Goal: Task Accomplishment & Management: Complete application form

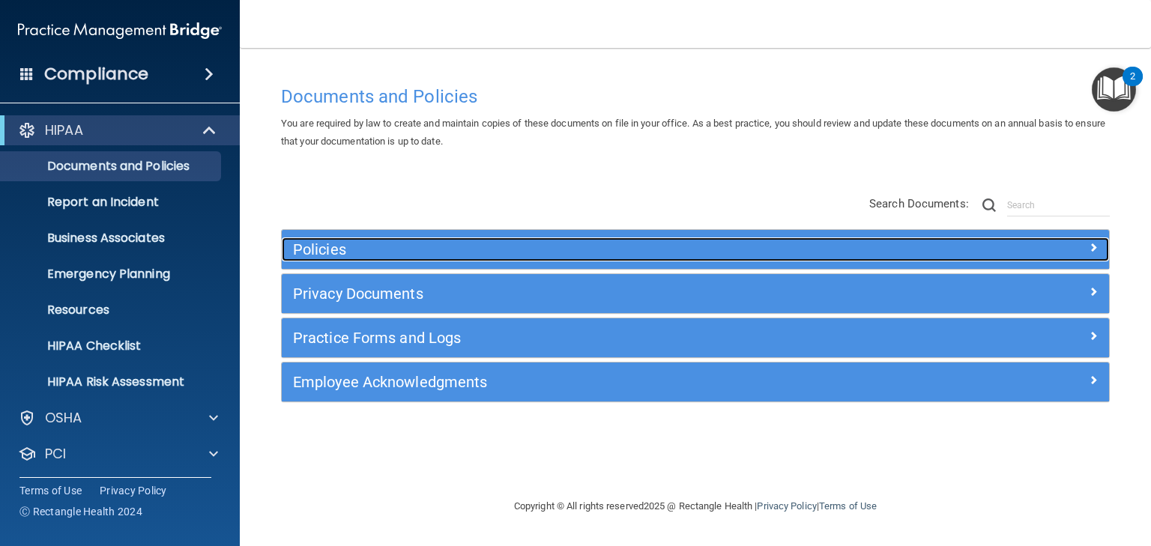
click at [309, 254] on h5 "Policies" at bounding box center [592, 249] width 598 height 16
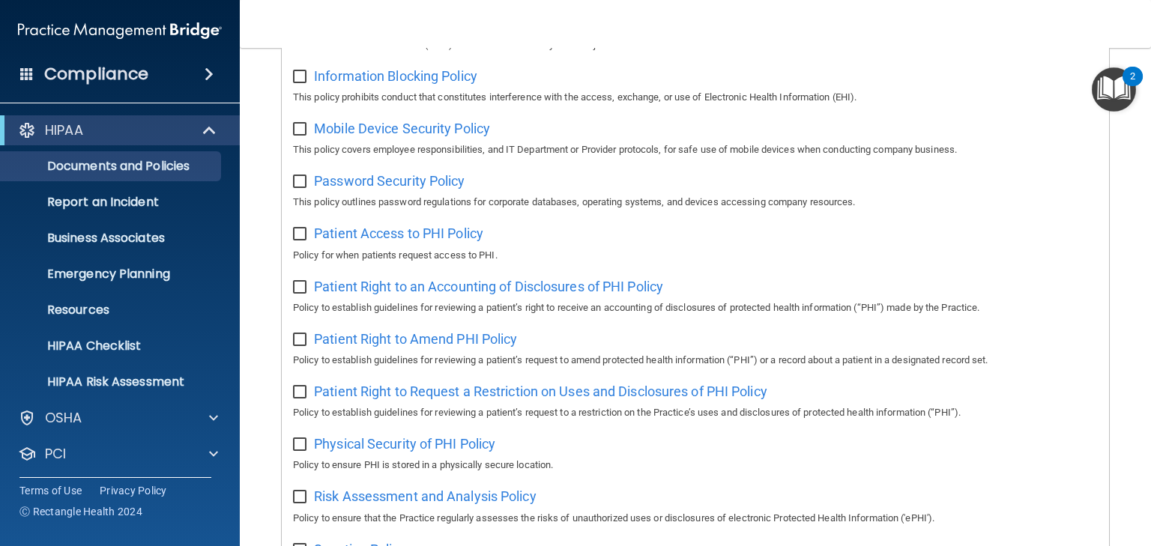
scroll to position [824, 0]
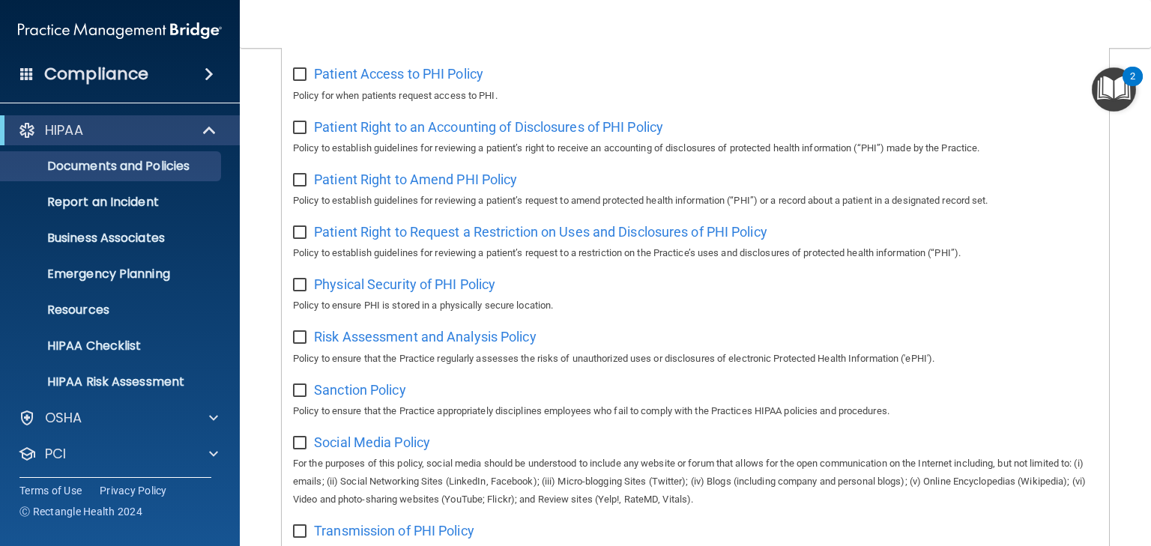
click at [1110, 88] on img "Open Resource Center, 2 new notifications" at bounding box center [1114, 89] width 44 height 44
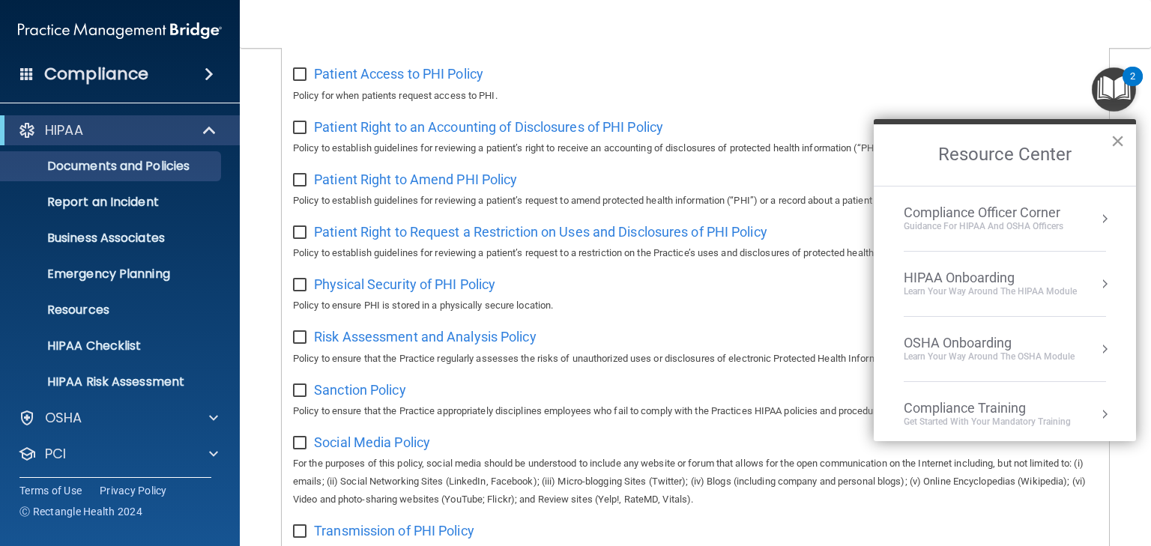
click at [1116, 141] on button "×" at bounding box center [1117, 141] width 14 height 24
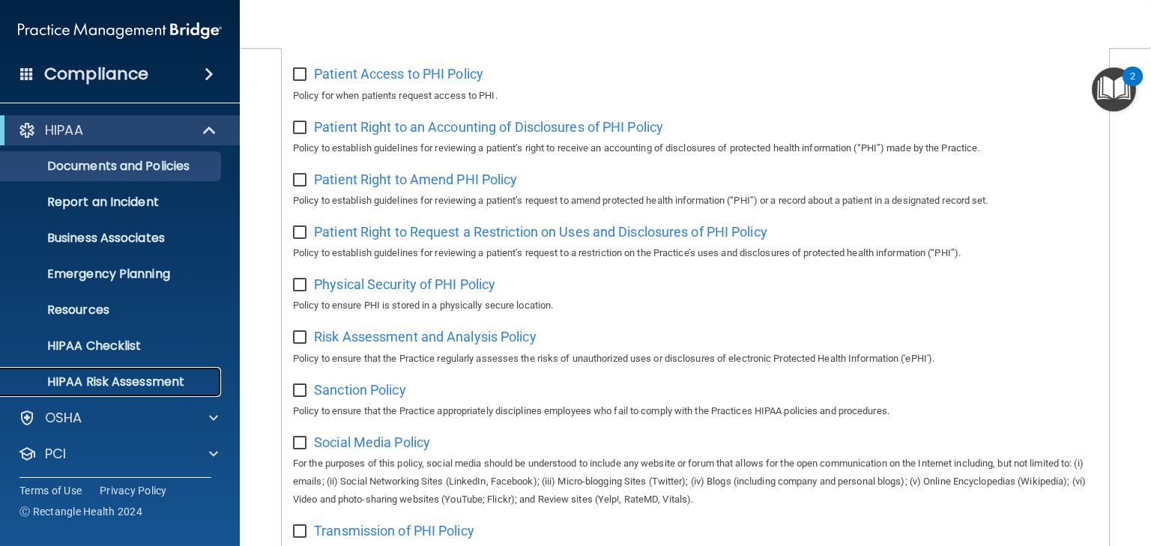
click at [126, 381] on p "HIPAA Risk Assessment" at bounding box center [112, 382] width 205 height 15
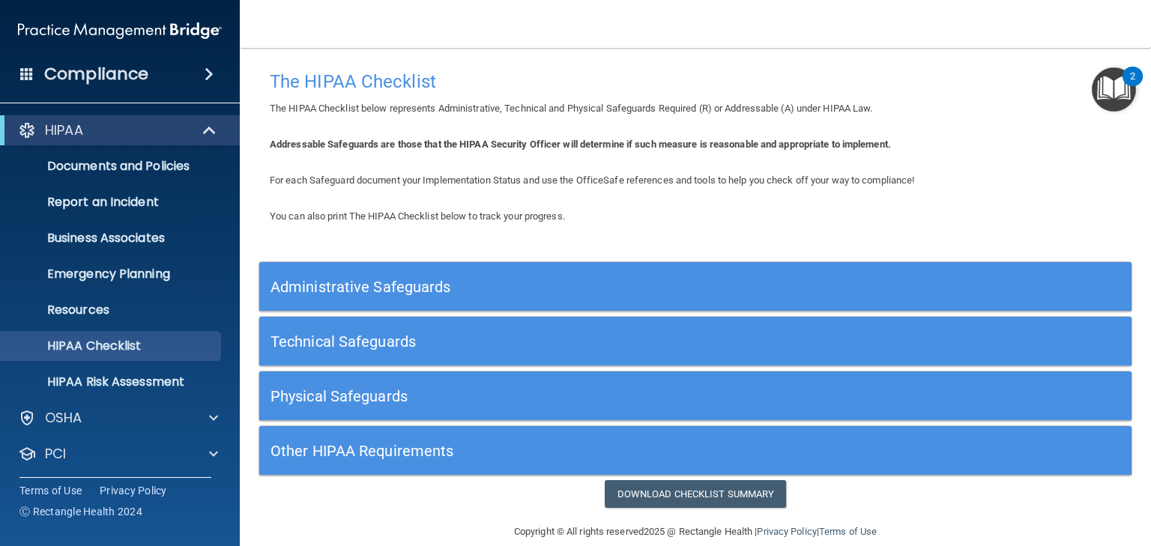
click at [364, 287] on h5 "Administrative Safeguards" at bounding box center [586, 287] width 632 height 16
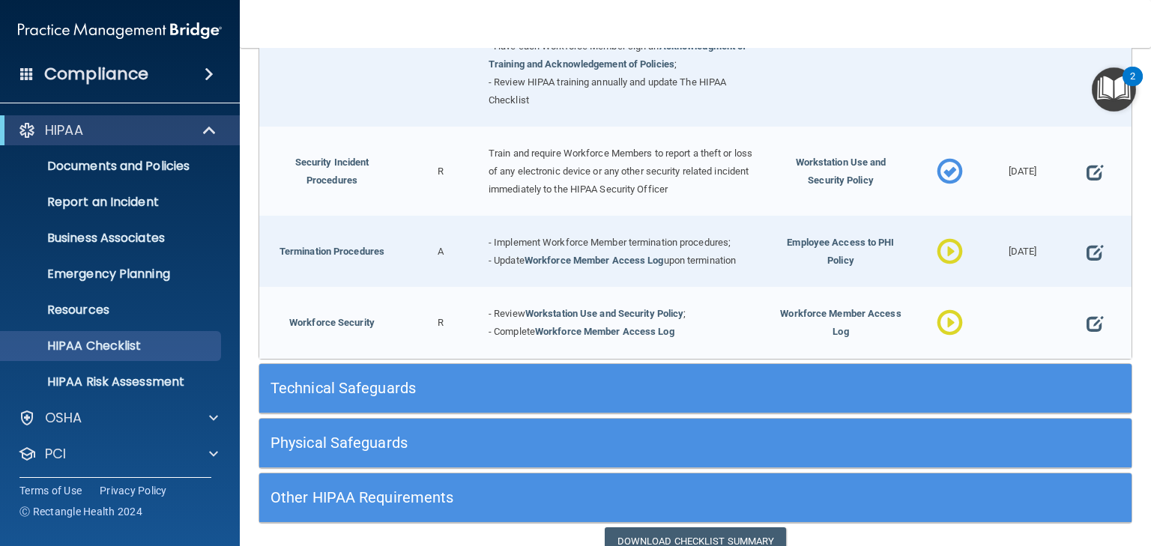
scroll to position [1438, 0]
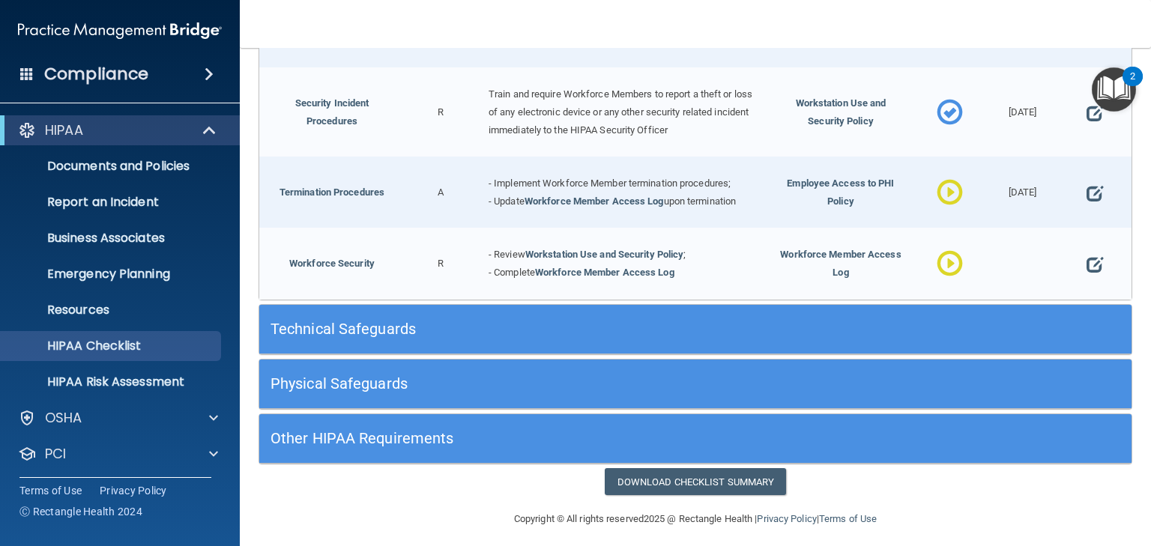
click at [326, 321] on h5 "Technical Safeguards" at bounding box center [586, 329] width 632 height 16
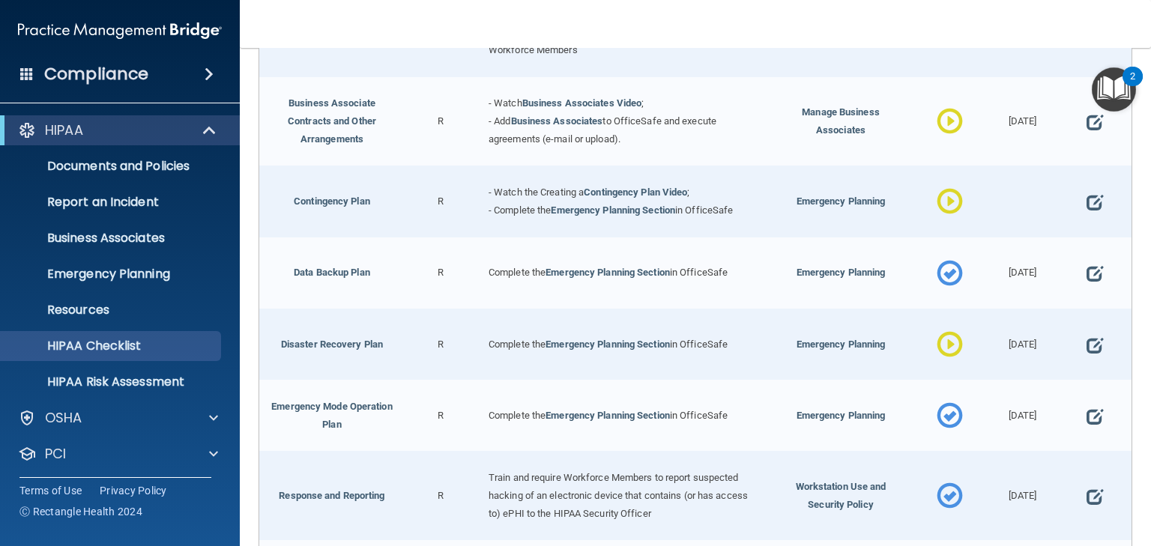
scroll to position [166, 0]
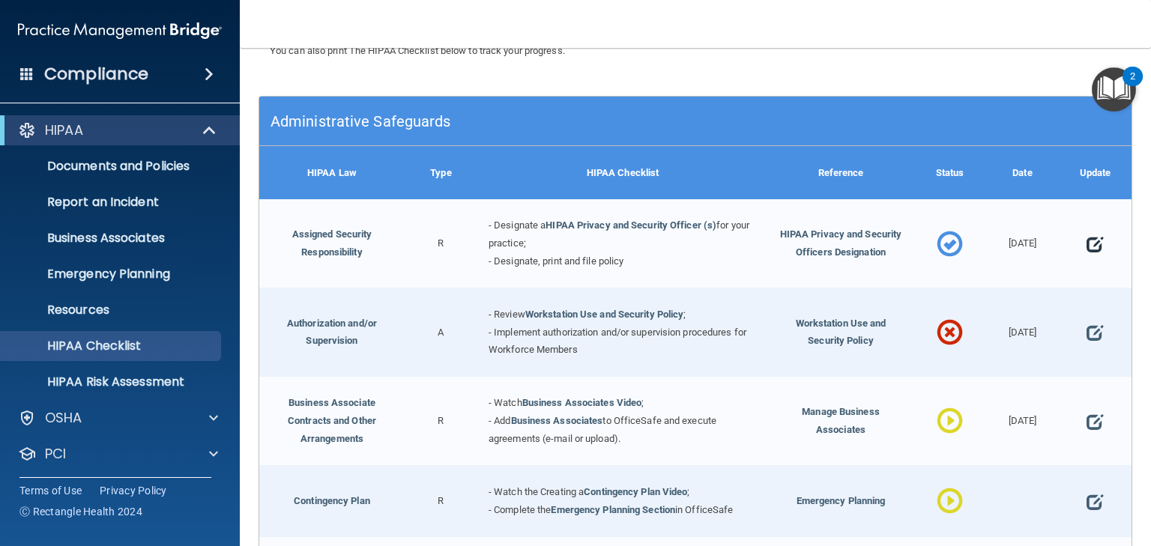
click at [1086, 239] on span at bounding box center [1094, 244] width 16 height 37
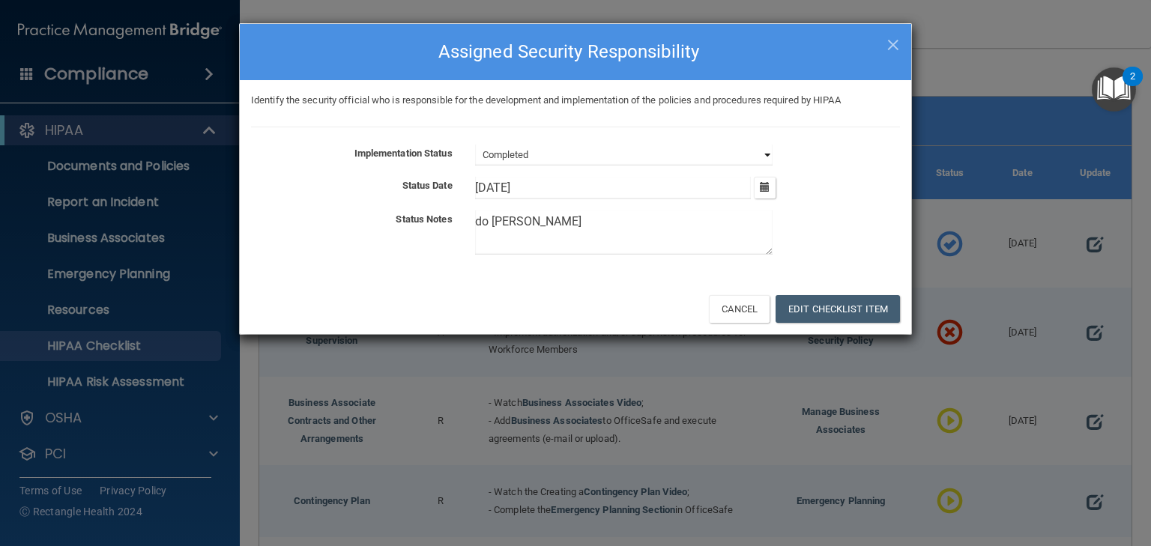
click at [572, 156] on select "Not Started In Progress Completed" at bounding box center [623, 155] width 297 height 21
select select "in_progress"
click at [475, 145] on select "Not Started In Progress Completed" at bounding box center [623, 155] width 297 height 21
click at [518, 223] on textarea "do tom" at bounding box center [623, 233] width 297 height 44
drag, startPoint x: 524, startPoint y: 219, endPoint x: 410, endPoint y: 221, distance: 114.7
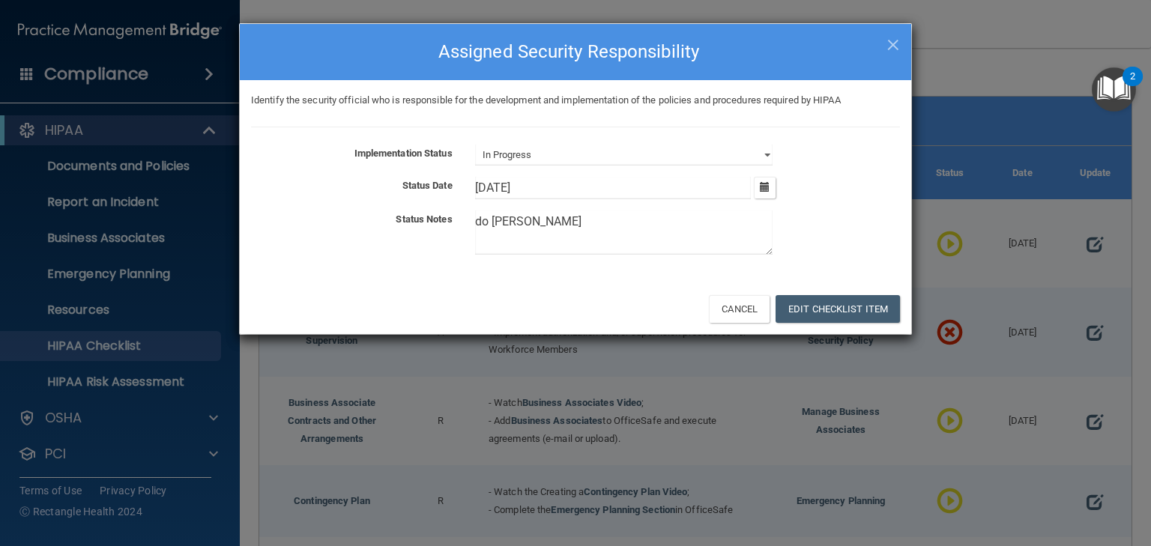
click at [411, 223] on div "Status Notes do tom" at bounding box center [575, 236] width 671 height 50
type textarea "leann fill this out"
click at [874, 309] on button "Edit Checklist Item" at bounding box center [837, 309] width 124 height 28
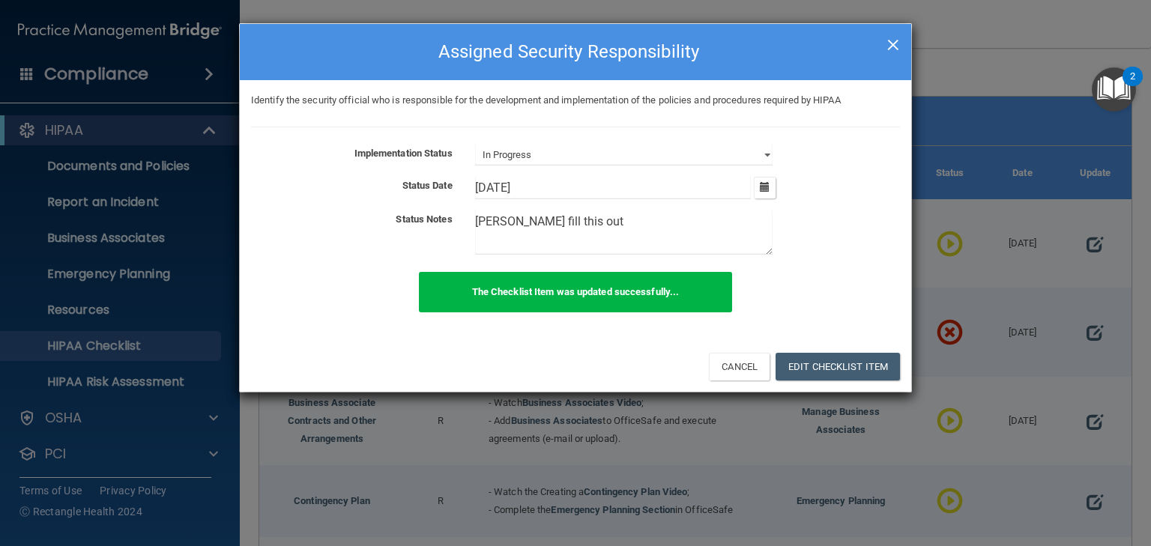
click at [889, 46] on span "×" at bounding box center [892, 43] width 13 height 30
select select "completed"
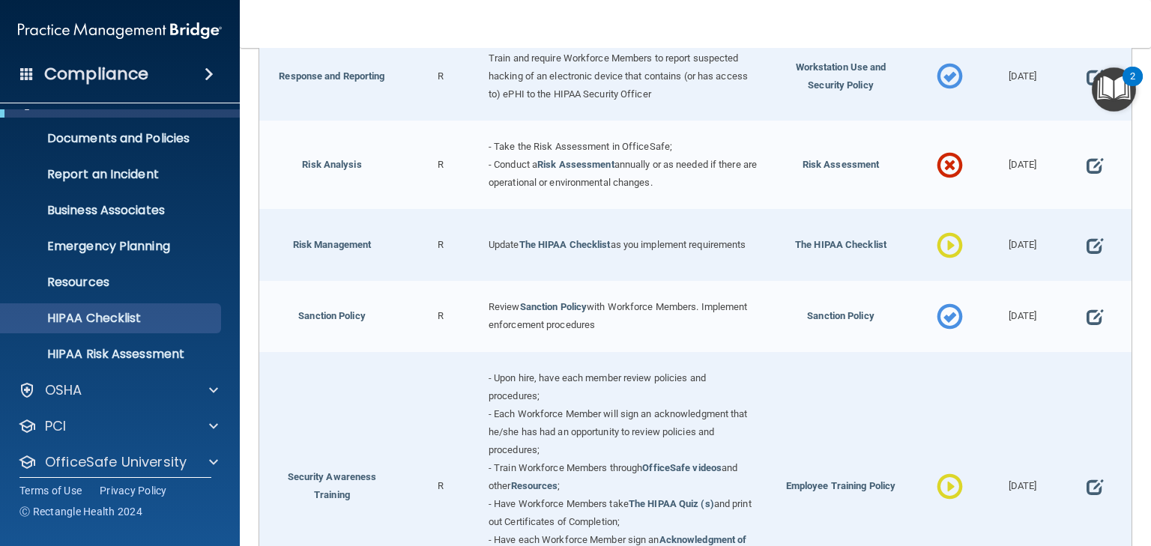
scroll to position [75, 0]
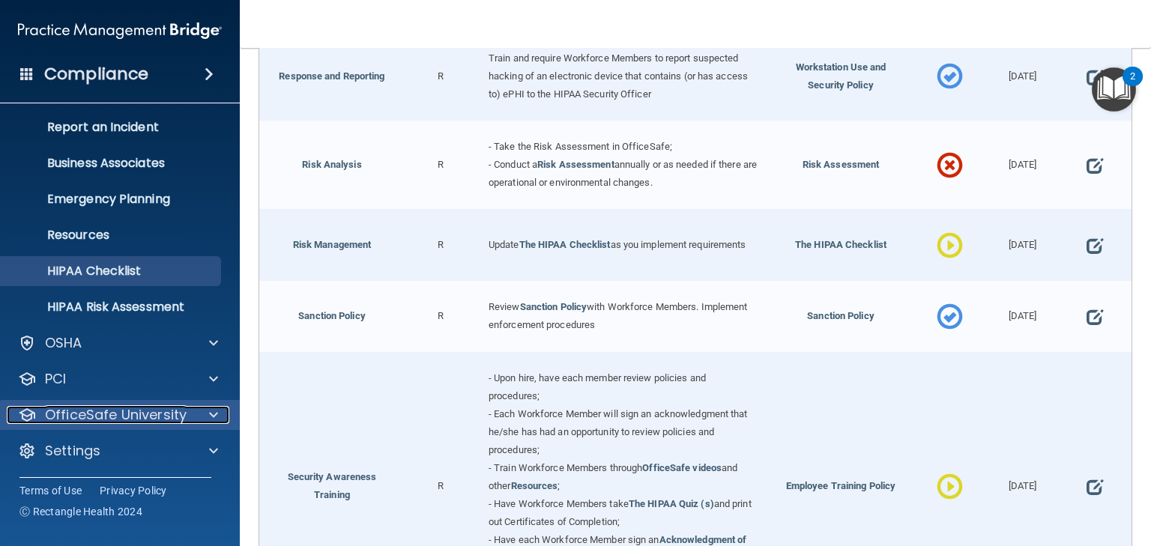
click at [168, 417] on p "OfficeSafe University" at bounding box center [116, 415] width 142 height 18
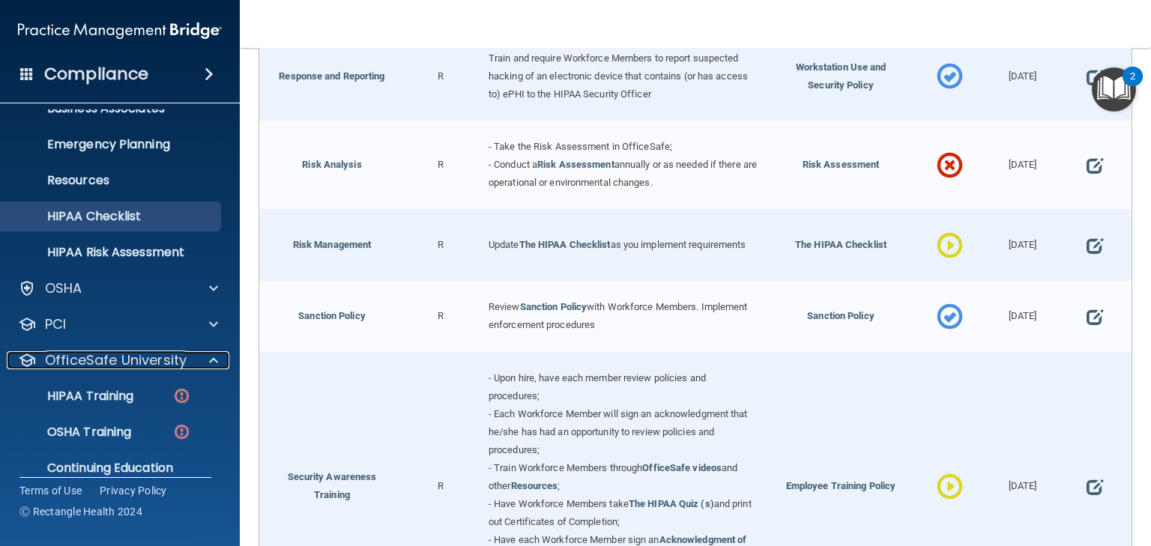
scroll to position [183, 0]
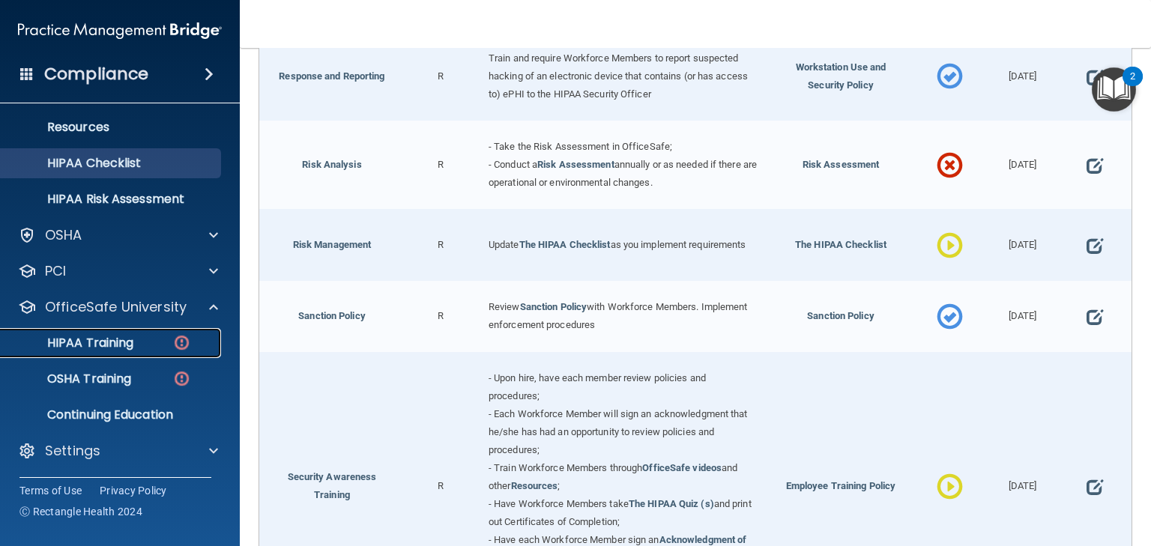
click at [106, 345] on p "HIPAA Training" at bounding box center [72, 343] width 124 height 15
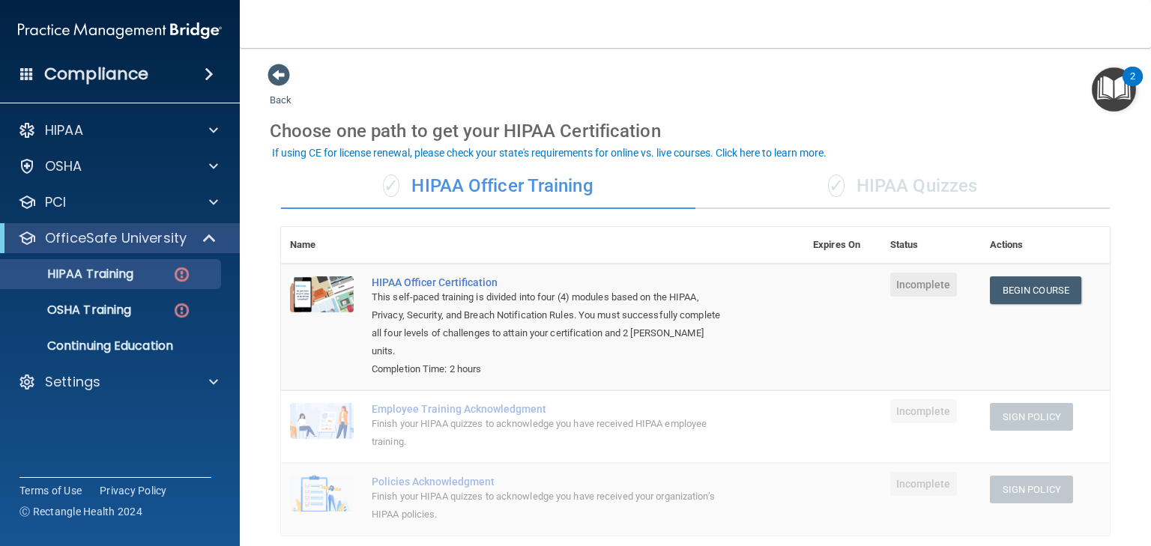
click at [909, 195] on div "✓ HIPAA Quizzes" at bounding box center [902, 186] width 414 height 45
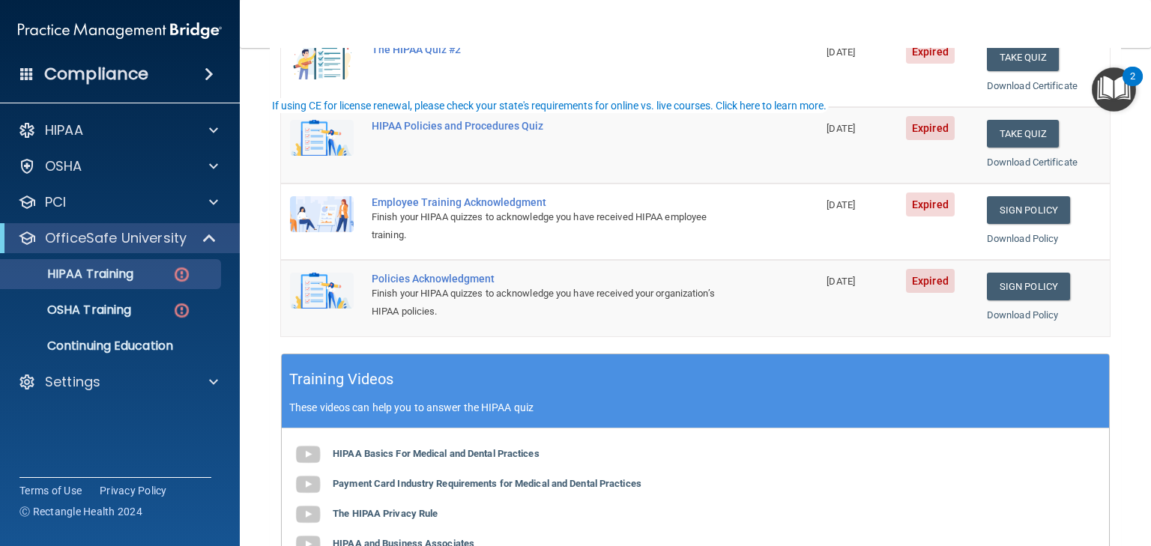
scroll to position [420, 0]
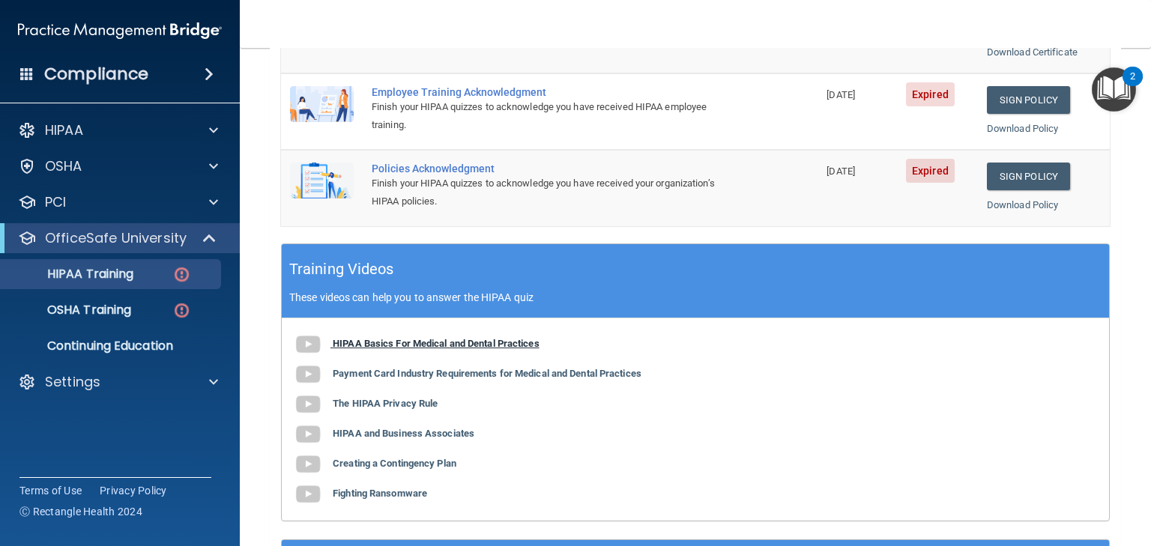
click at [387, 342] on b "HIPAA Basics For Medical and Dental Practices" at bounding box center [436, 343] width 207 height 11
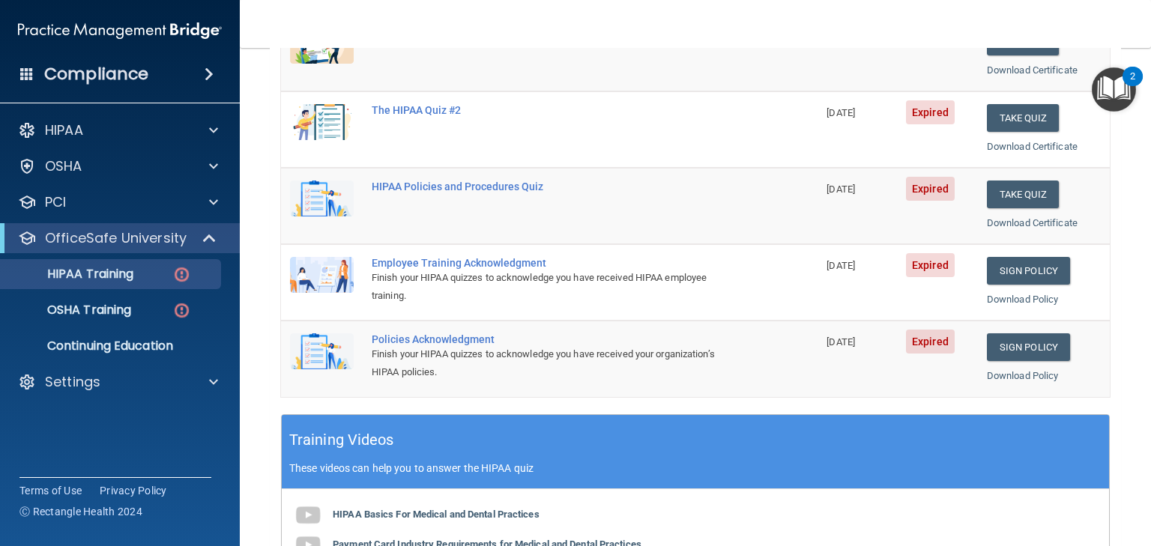
scroll to position [60, 0]
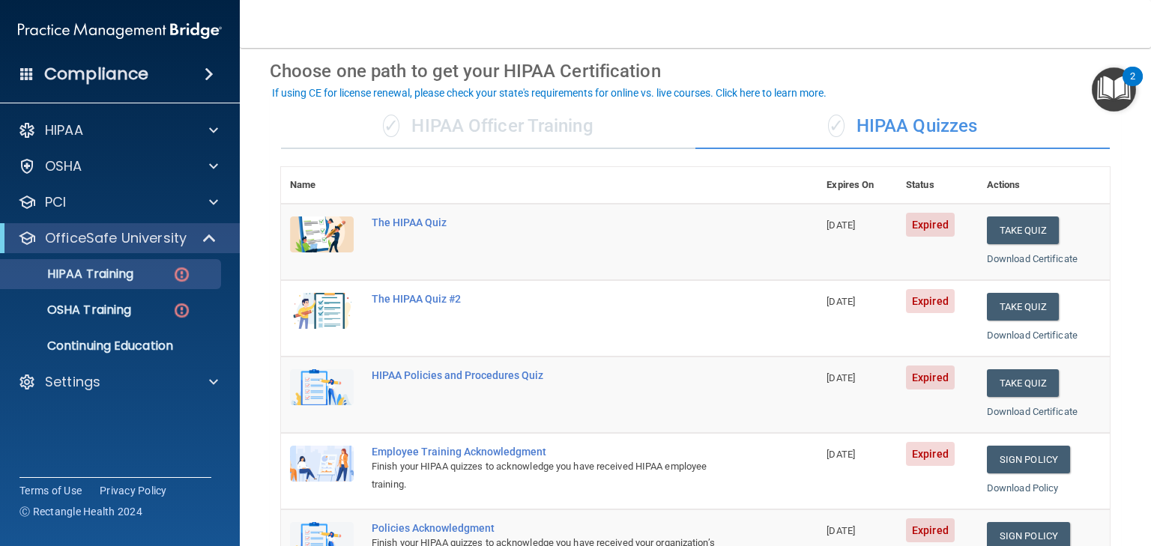
click at [444, 128] on div "✓ HIPAA Officer Training" at bounding box center [488, 126] width 414 height 45
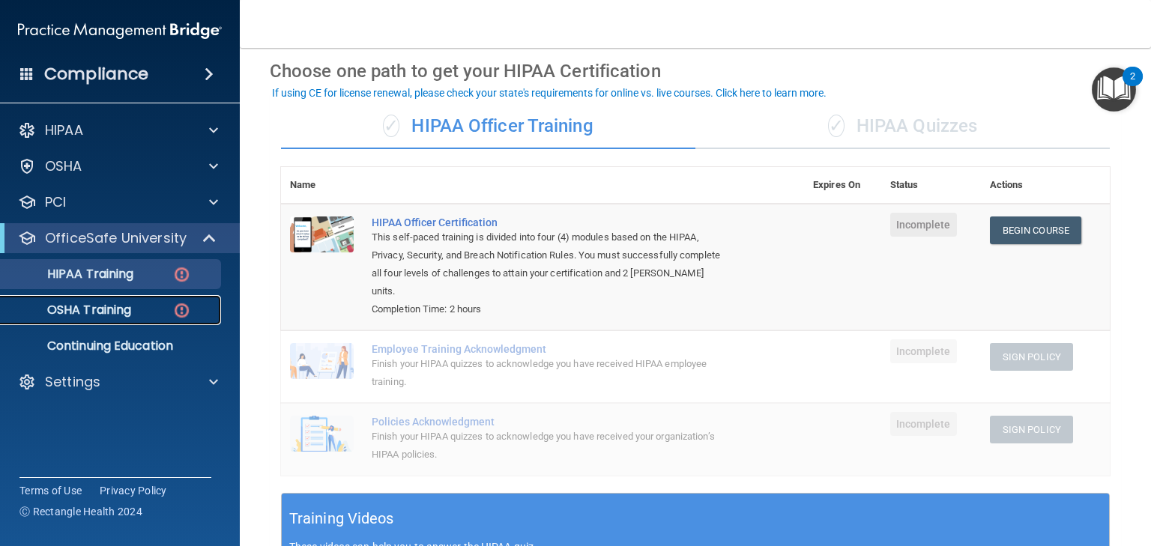
click at [77, 307] on p "OSHA Training" at bounding box center [70, 310] width 121 height 15
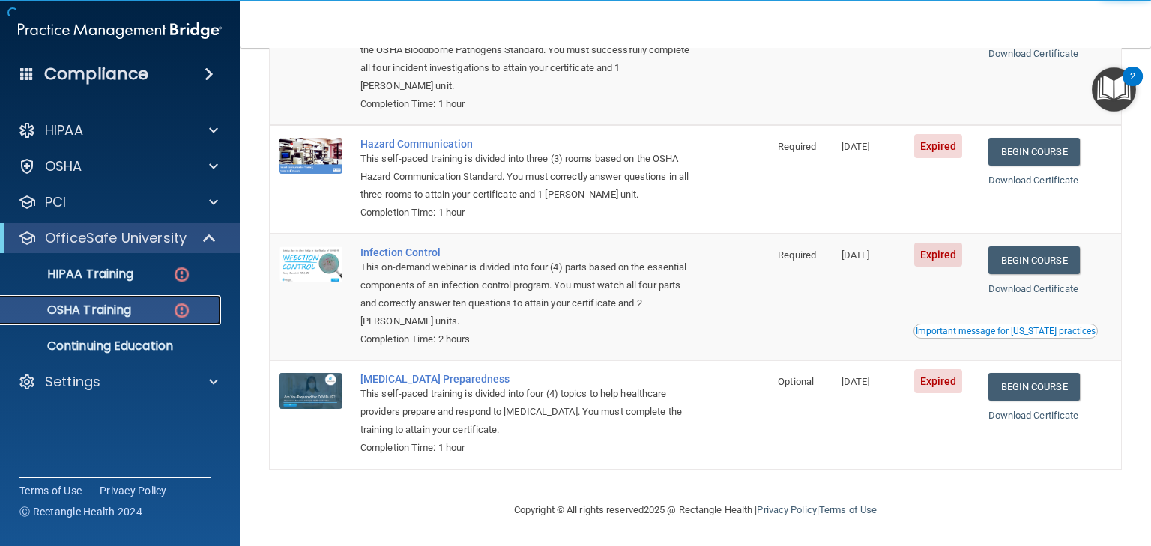
scroll to position [34, 0]
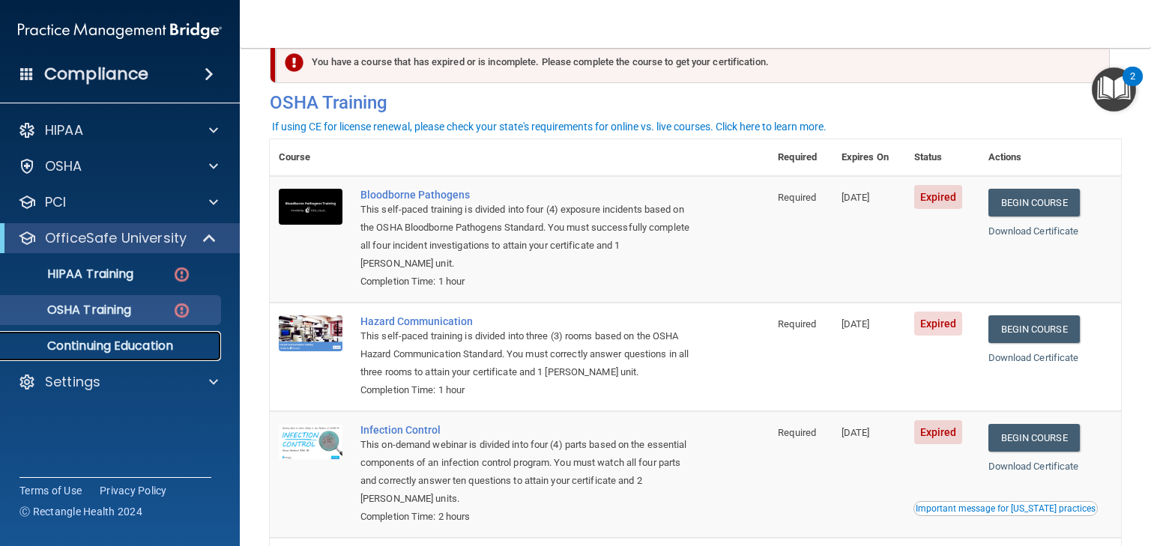
click at [123, 345] on p "Continuing Education" at bounding box center [112, 346] width 205 height 15
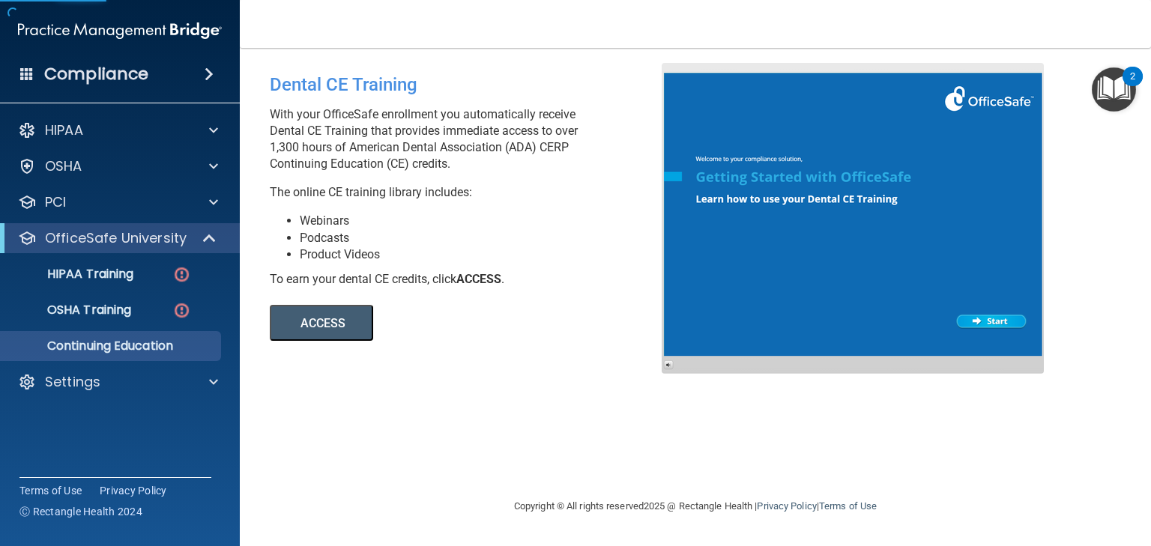
click at [308, 315] on button "ACCESS" at bounding box center [321, 323] width 103 height 36
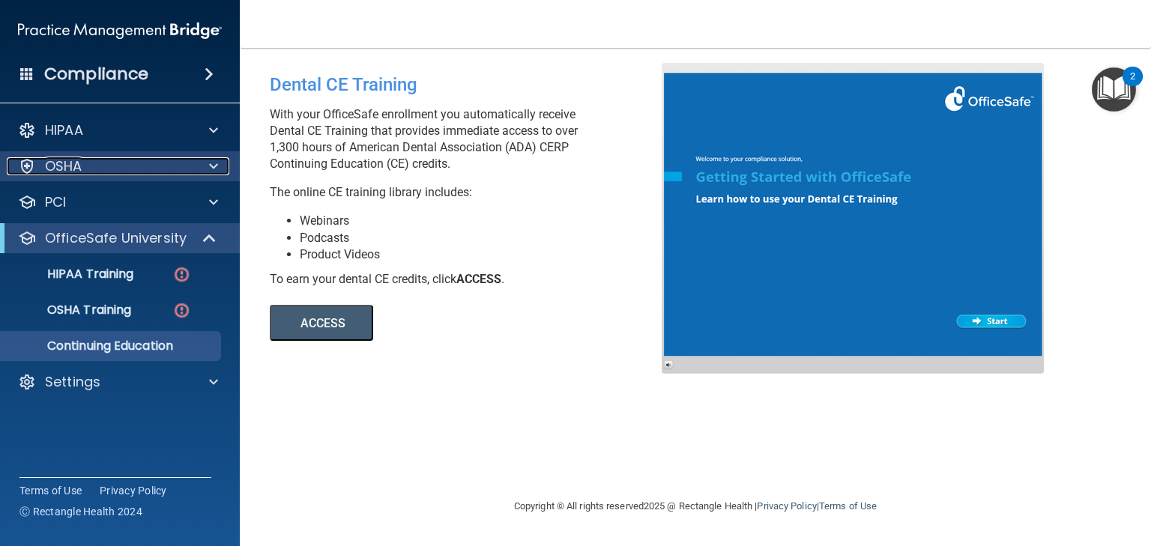
click at [79, 160] on p "OSHA" at bounding box center [63, 166] width 37 height 18
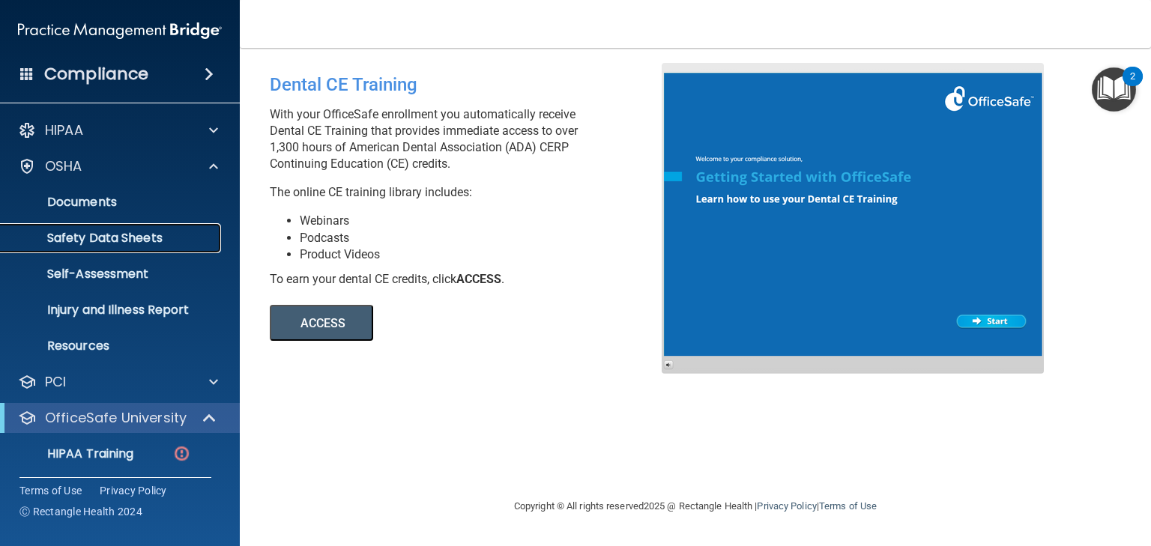
click at [101, 239] on p "Safety Data Sheets" at bounding box center [112, 238] width 205 height 15
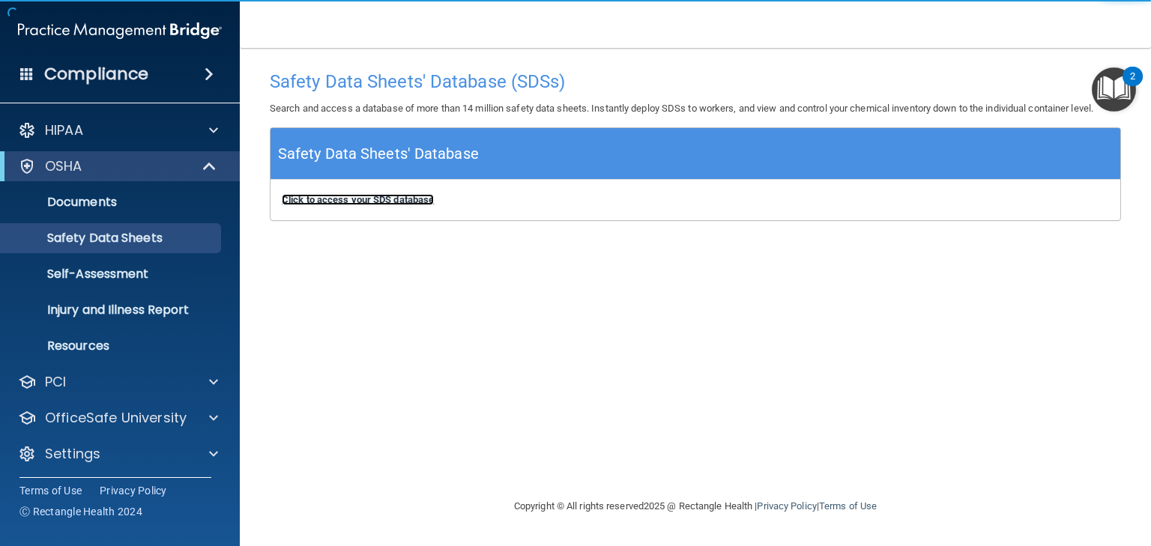
click at [337, 195] on b "Click to access your SDS database" at bounding box center [358, 199] width 152 height 11
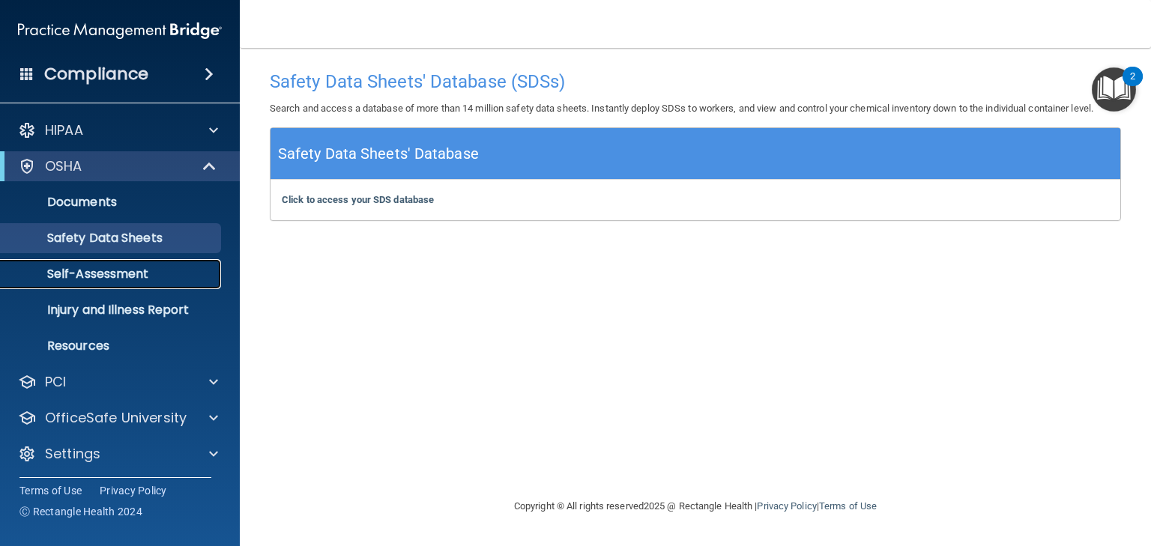
click at [96, 279] on p "Self-Assessment" at bounding box center [112, 274] width 205 height 15
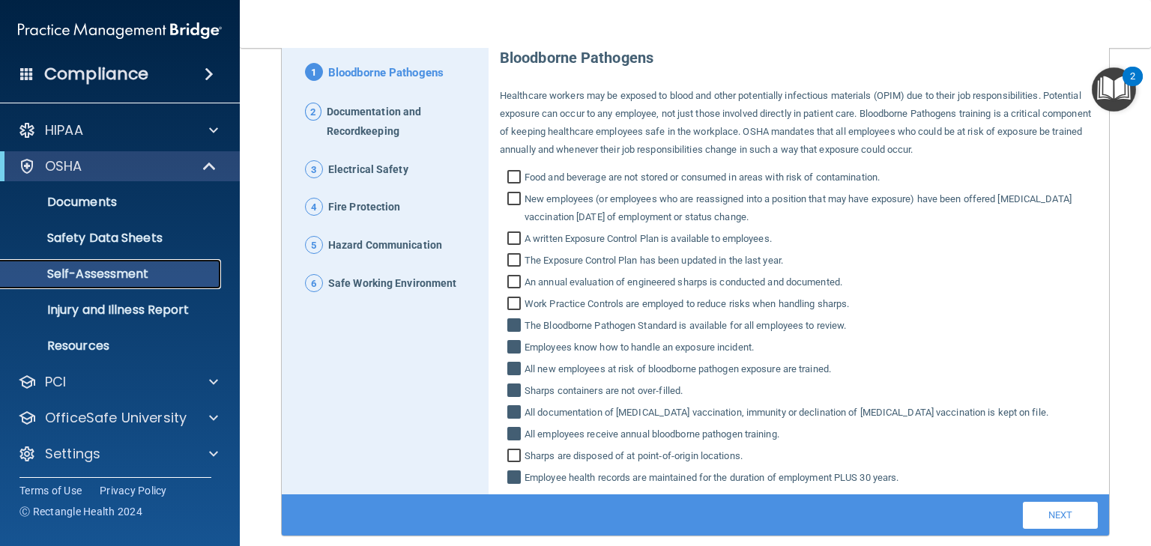
scroll to position [211, 0]
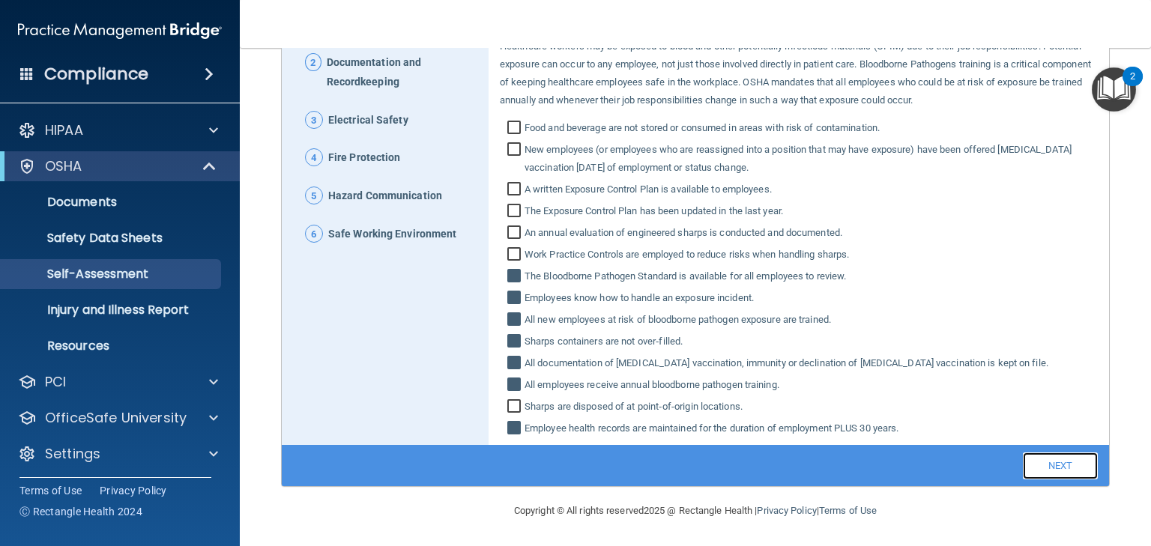
click at [1042, 461] on link "Next" at bounding box center [1060, 466] width 75 height 27
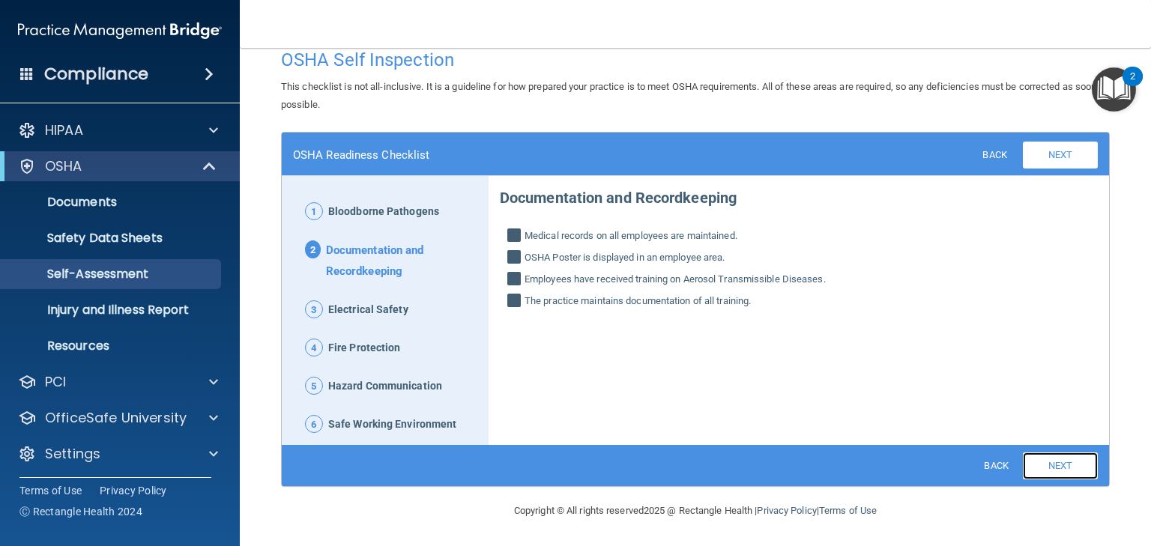
click at [1040, 462] on link "Next" at bounding box center [1060, 466] width 75 height 27
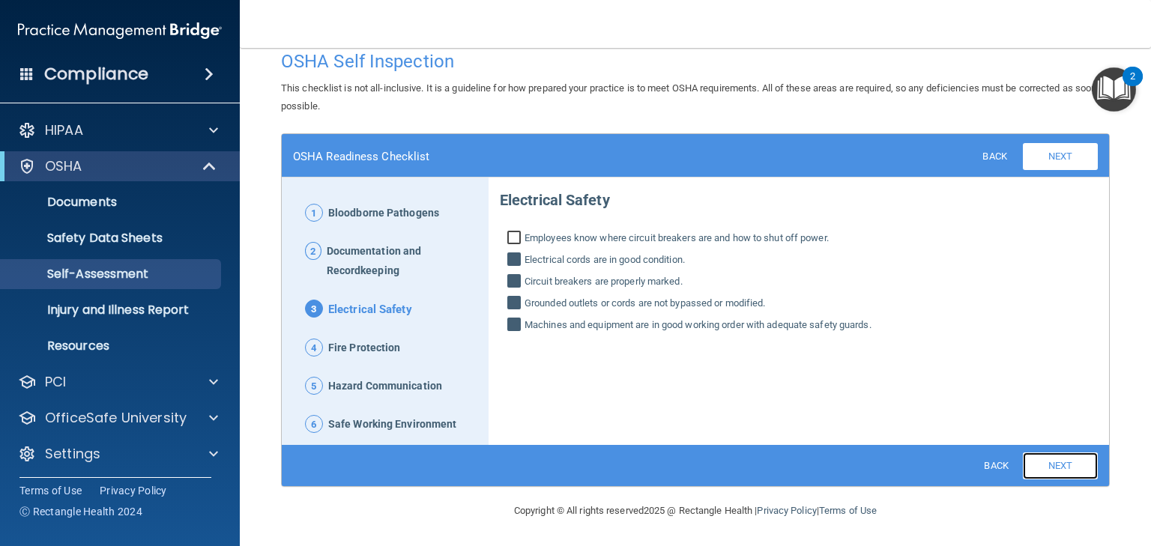
click at [1040, 462] on link "Next" at bounding box center [1060, 466] width 75 height 27
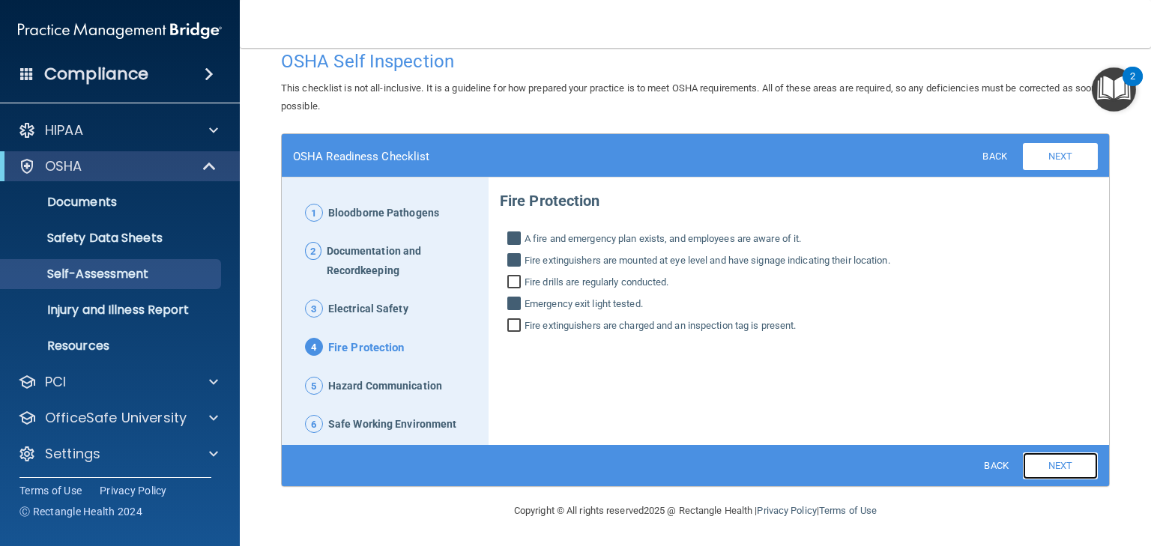
click at [1040, 464] on link "Next" at bounding box center [1060, 466] width 75 height 27
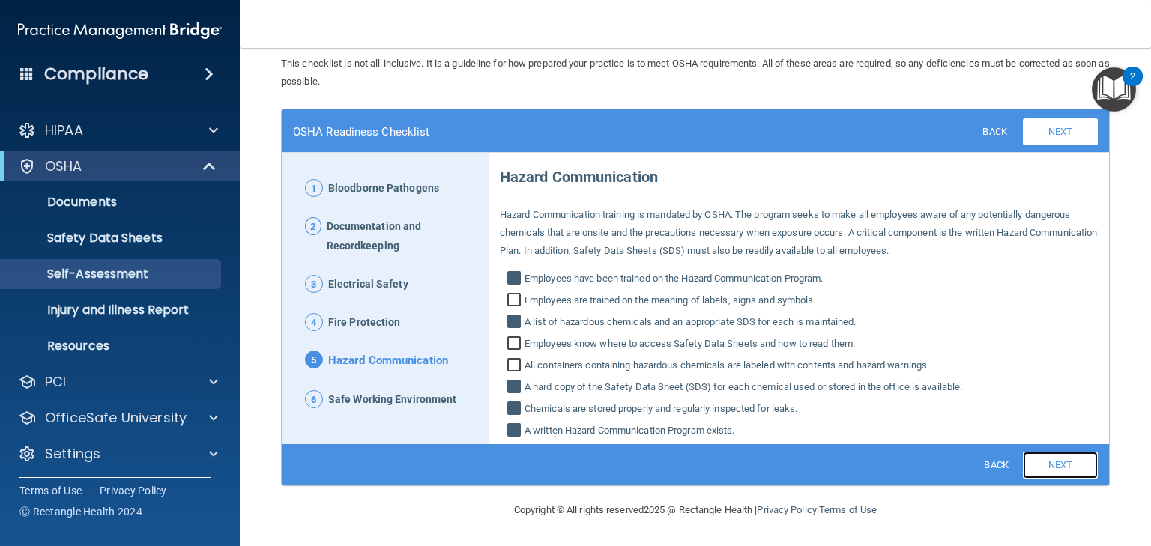
click at [1037, 468] on link "Next" at bounding box center [1060, 465] width 75 height 27
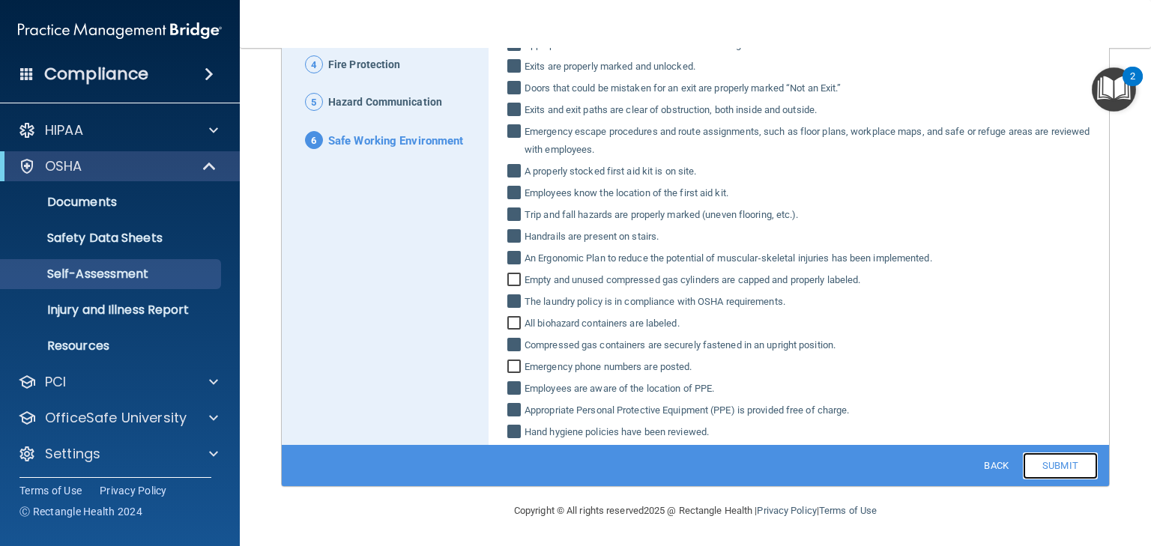
click at [1051, 471] on link "Submit" at bounding box center [1060, 466] width 75 height 27
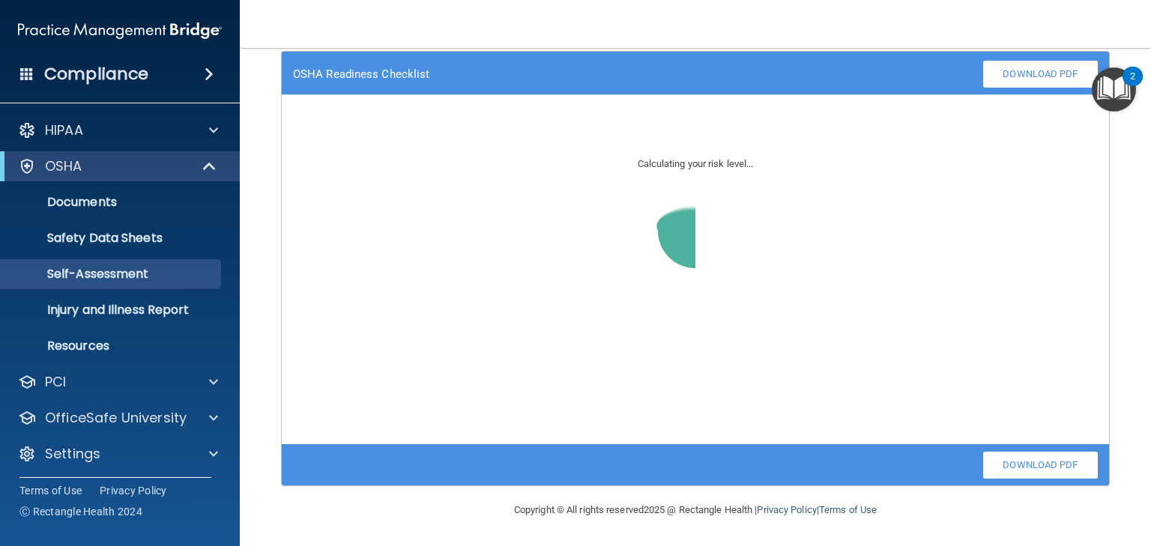
scroll to position [102, 0]
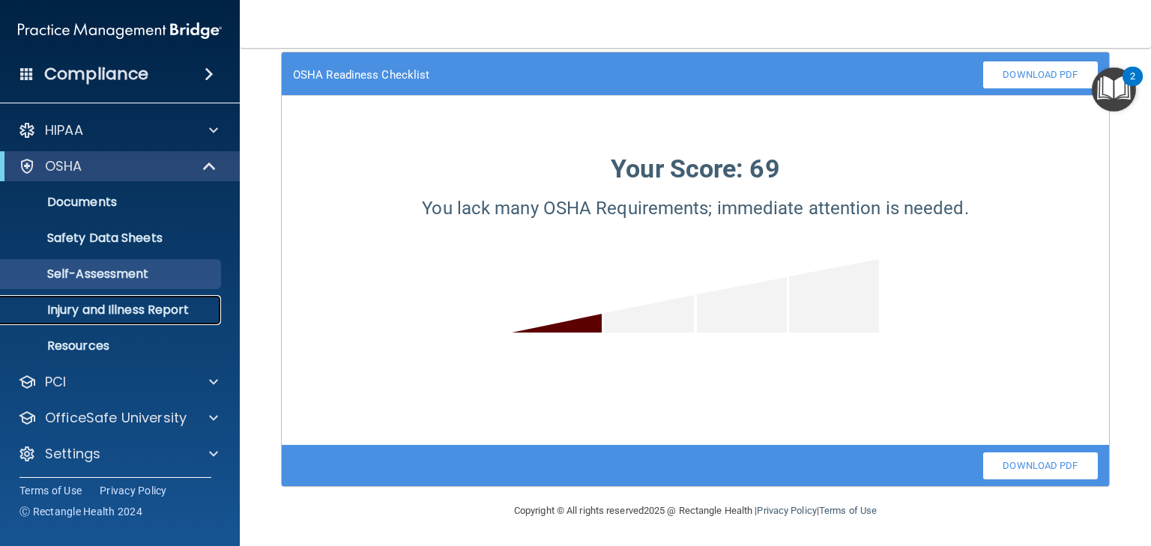
click at [141, 309] on p "Injury and Illness Report" at bounding box center [112, 310] width 205 height 15
